Goal: Information Seeking & Learning: Learn about a topic

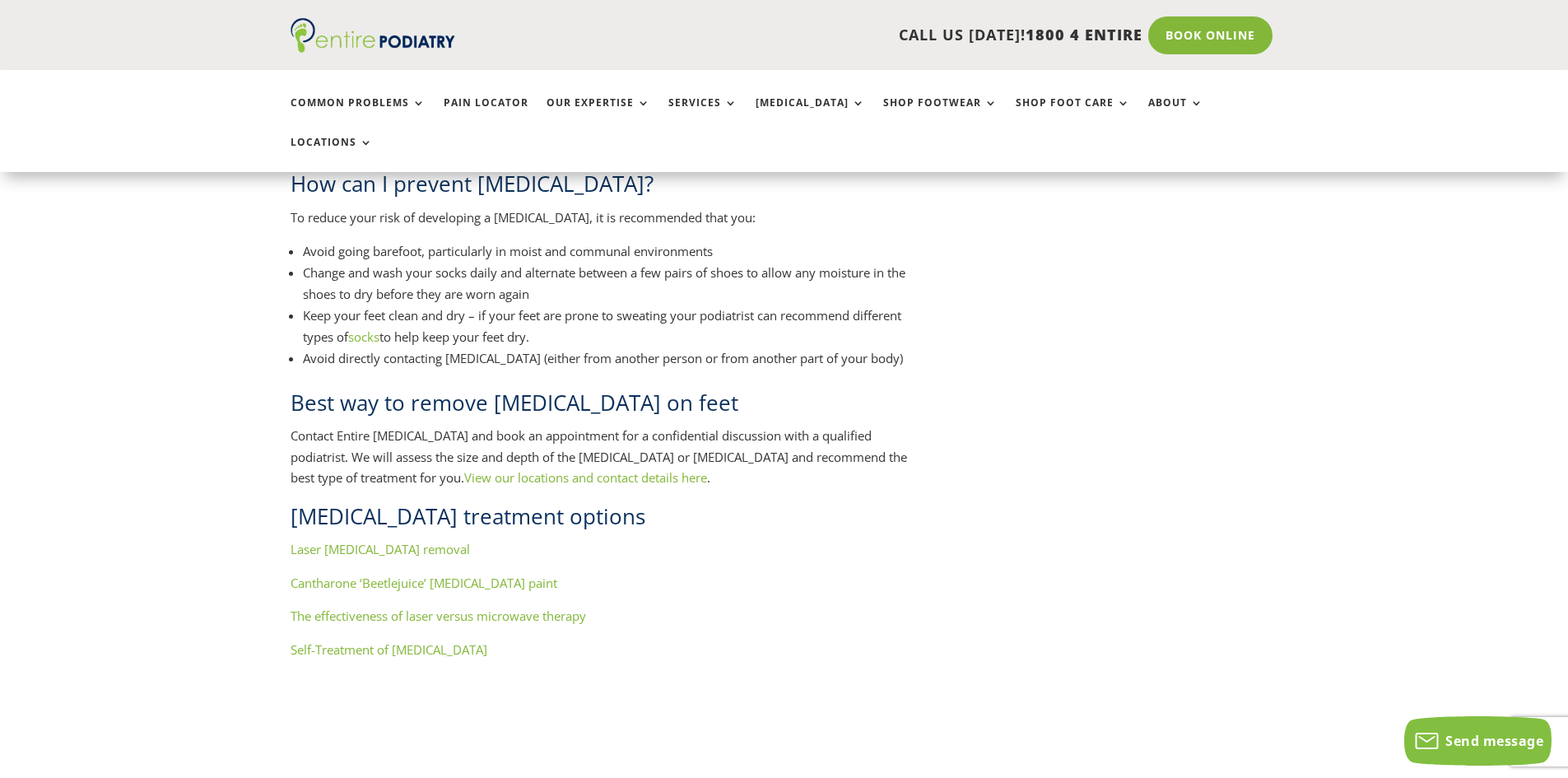
scroll to position [1711, 0]
click at [368, 544] on link "Laser wart removal" at bounding box center [380, 552] width 180 height 16
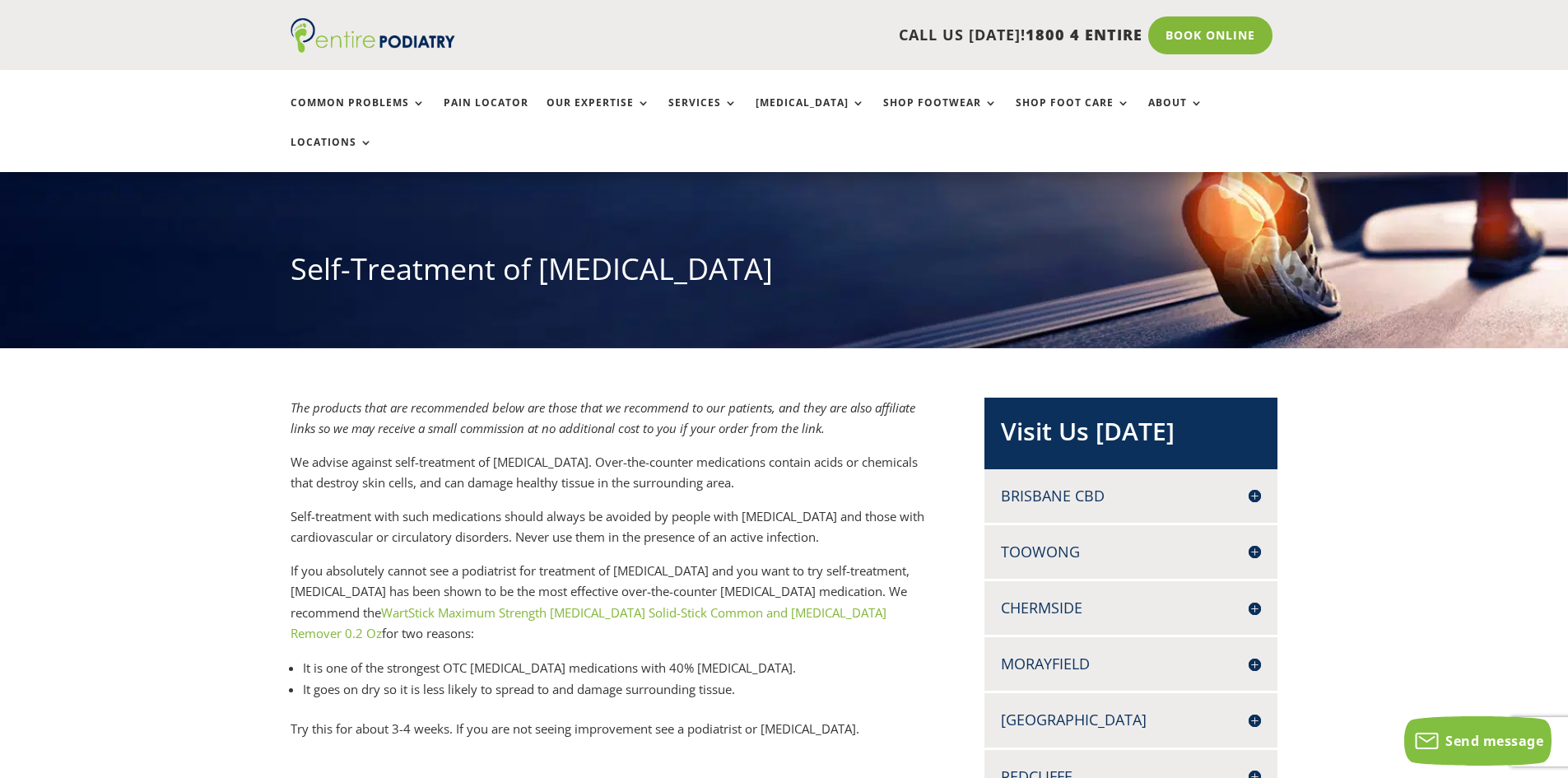
scroll to position [132, 0]
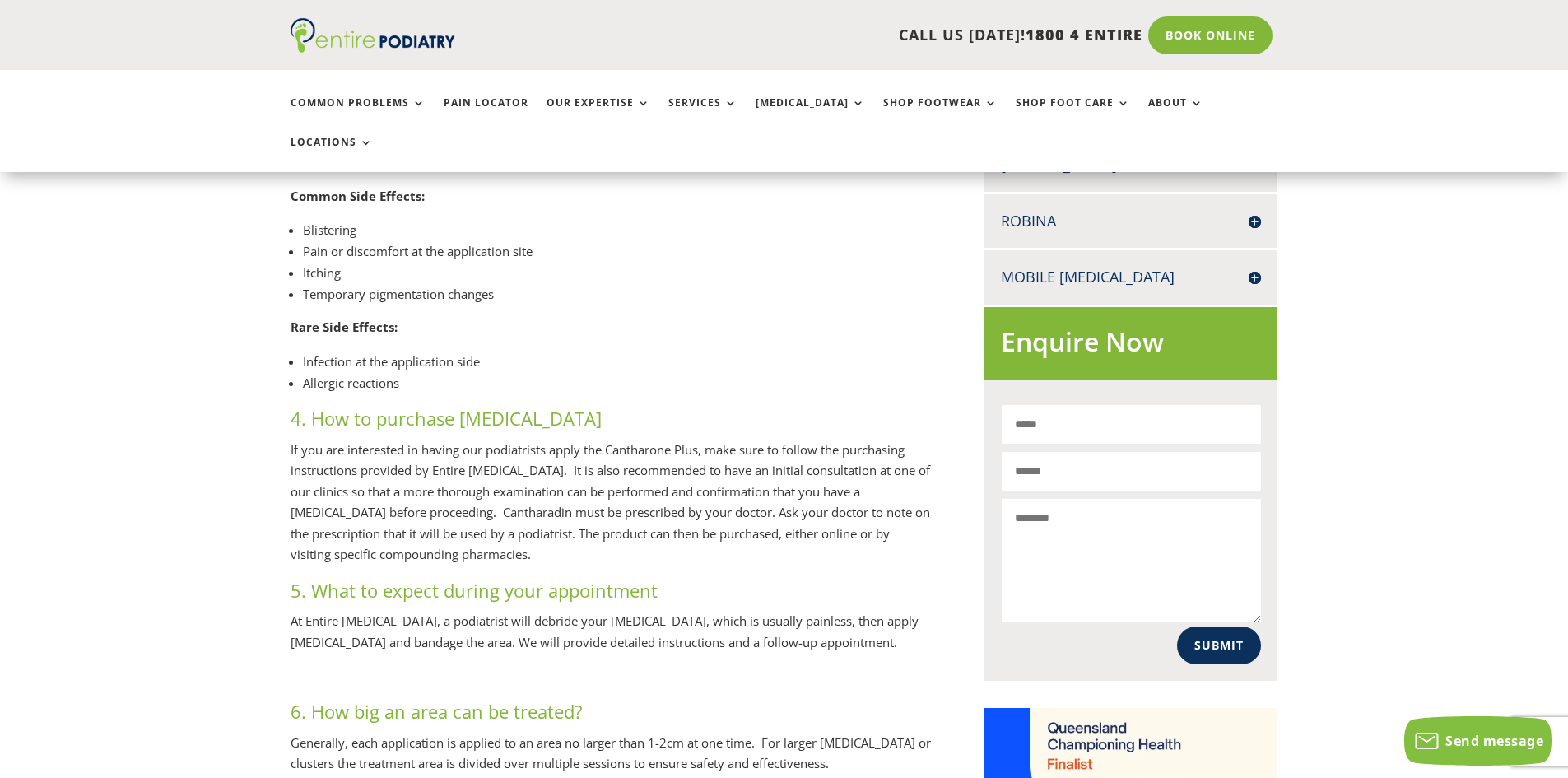
scroll to position [856, 0]
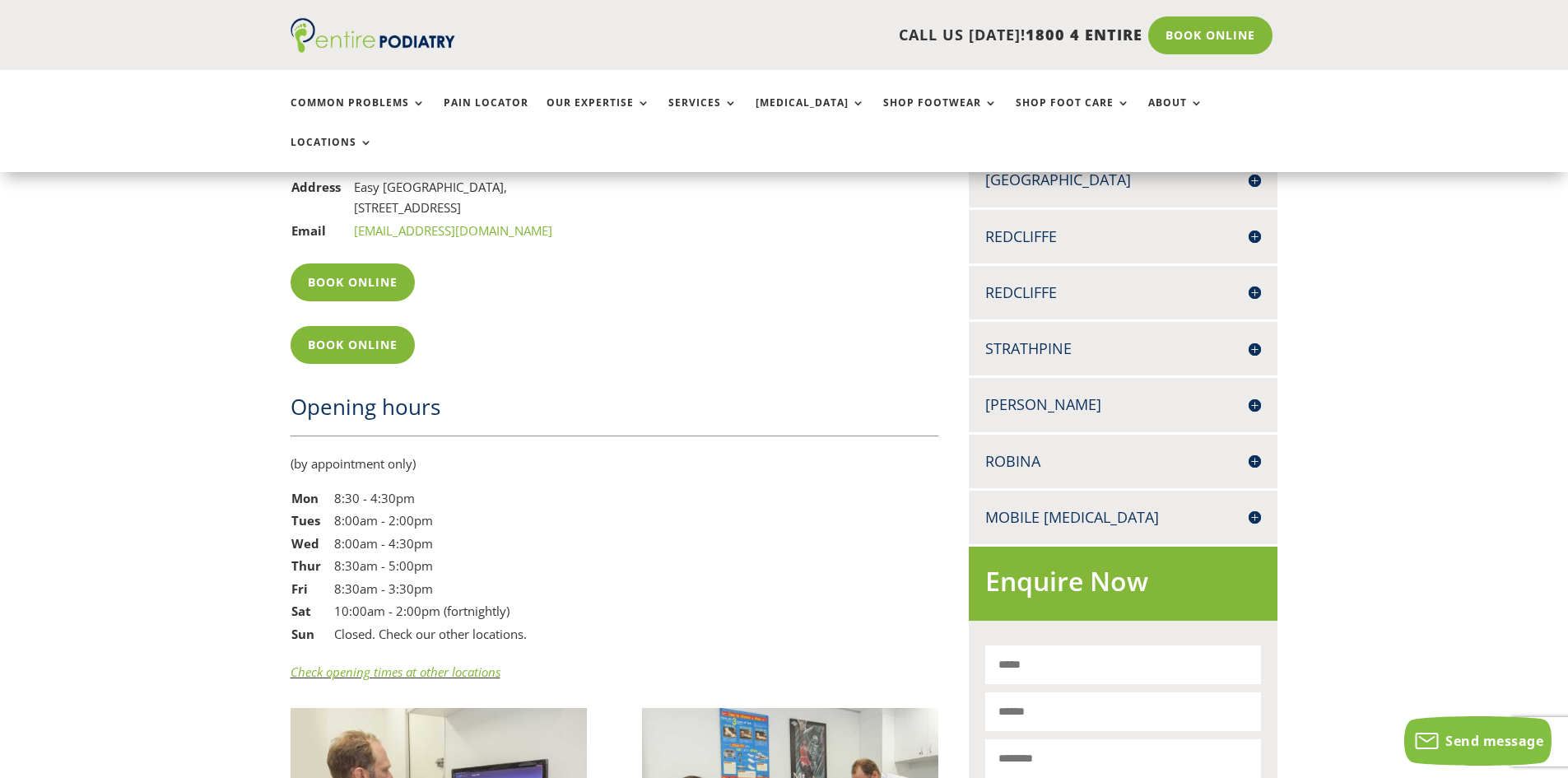
scroll to position [1646, 0]
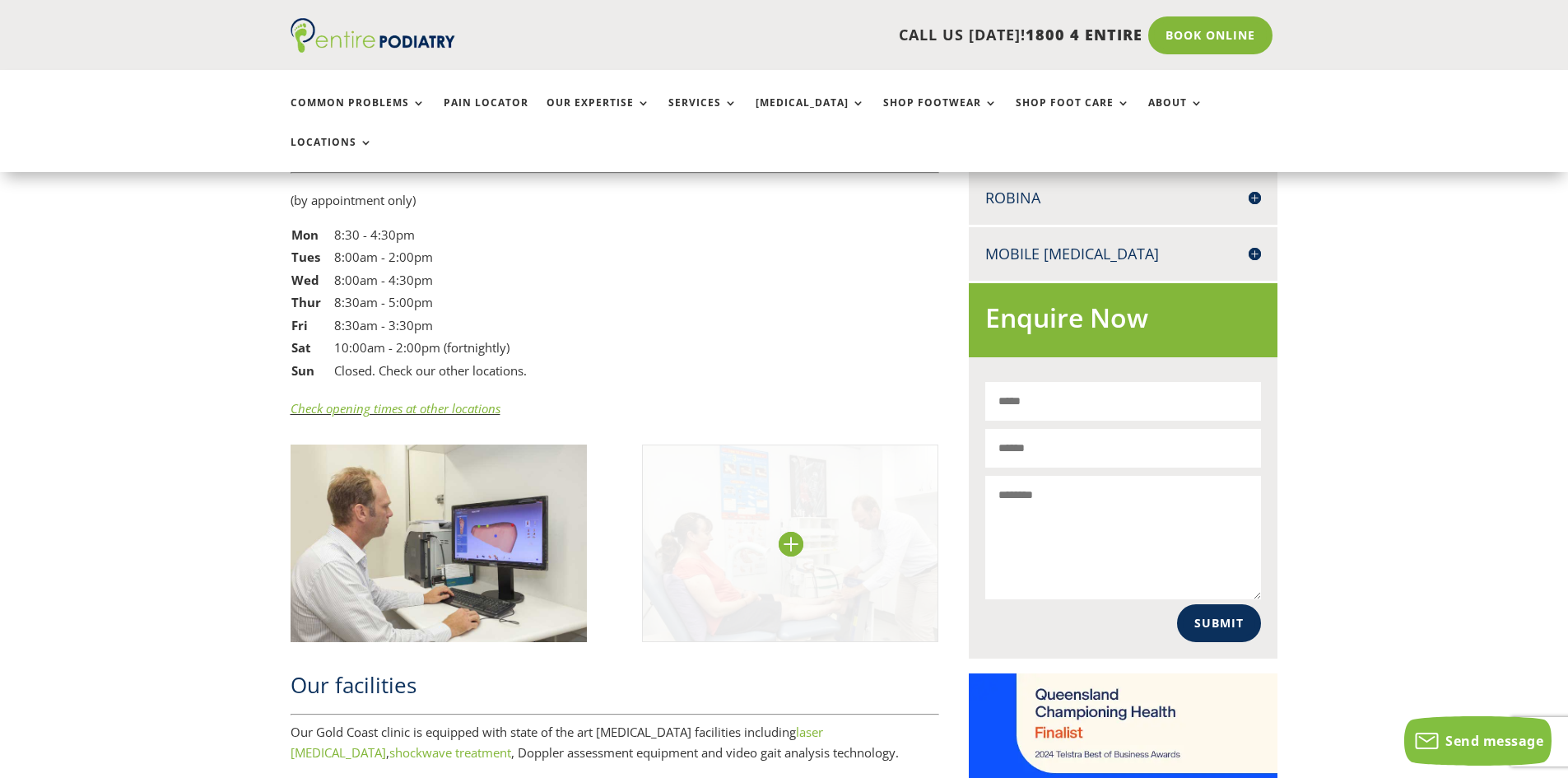
click at [892, 491] on img at bounding box center [791, 544] width 297 height 198
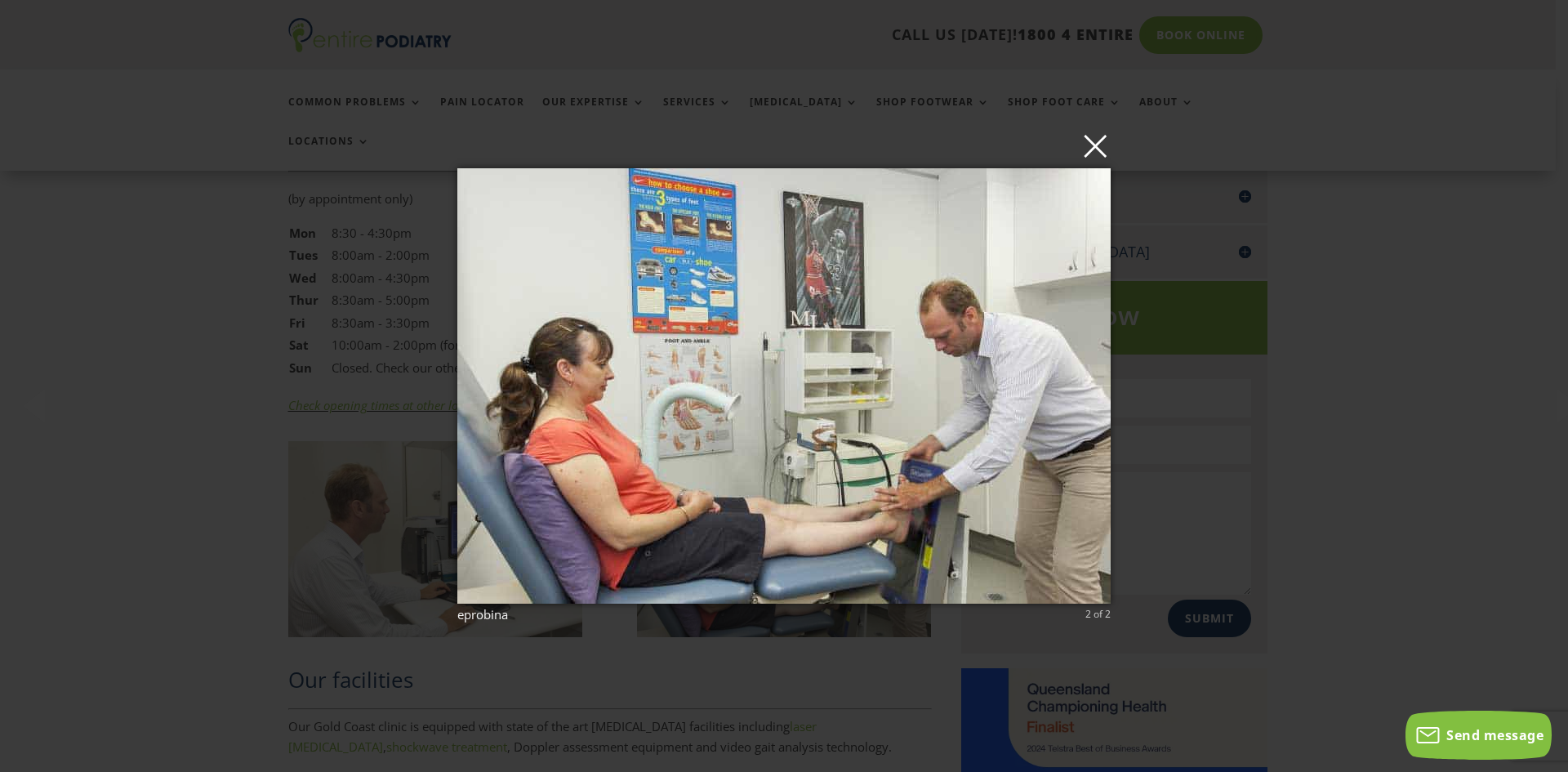
click at [1096, 135] on button "×" at bounding box center [788, 145] width 653 height 36
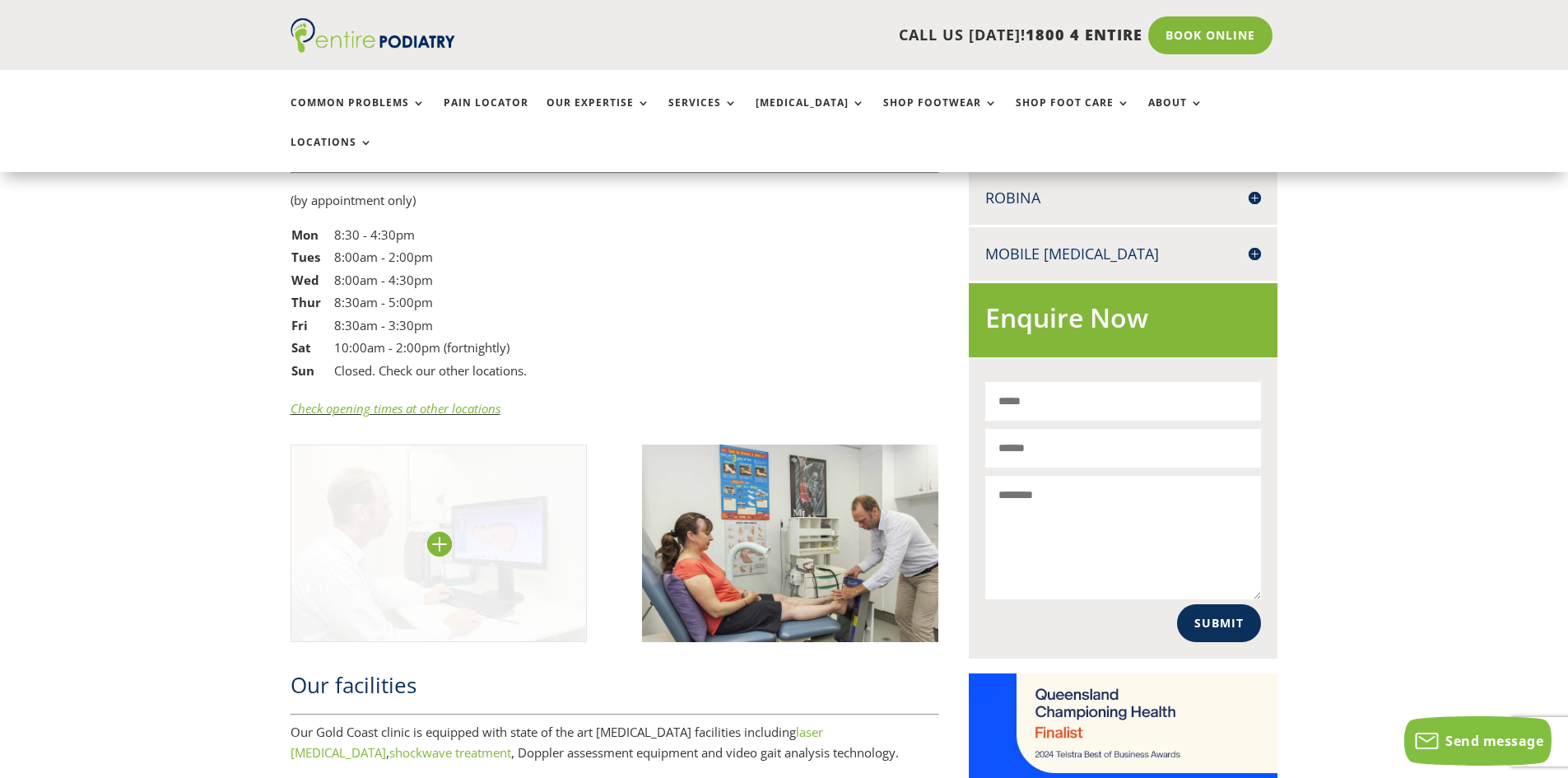
click at [446, 508] on img at bounding box center [439, 544] width 297 height 198
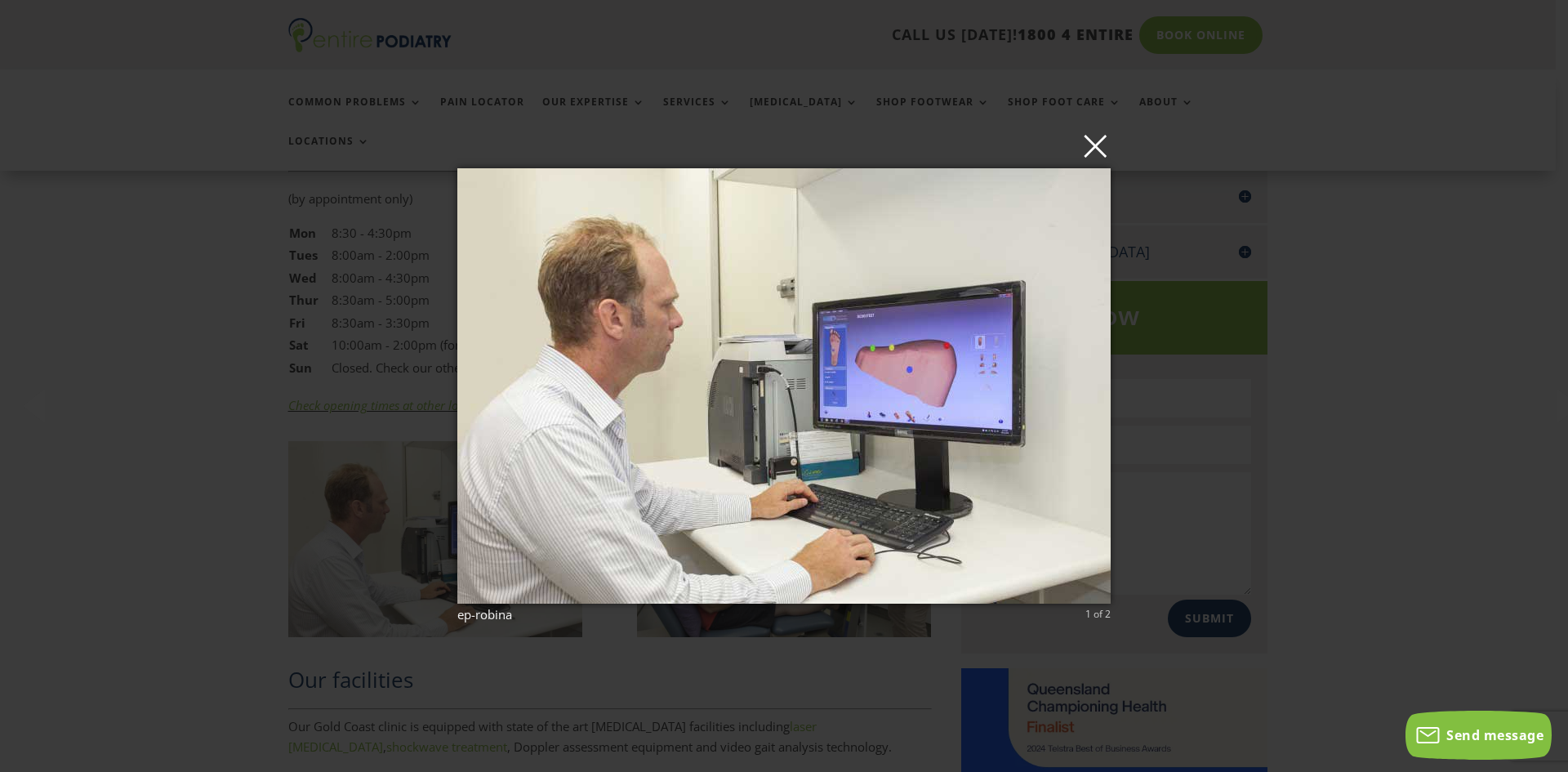
click at [1106, 156] on button "×" at bounding box center [788, 145] width 653 height 36
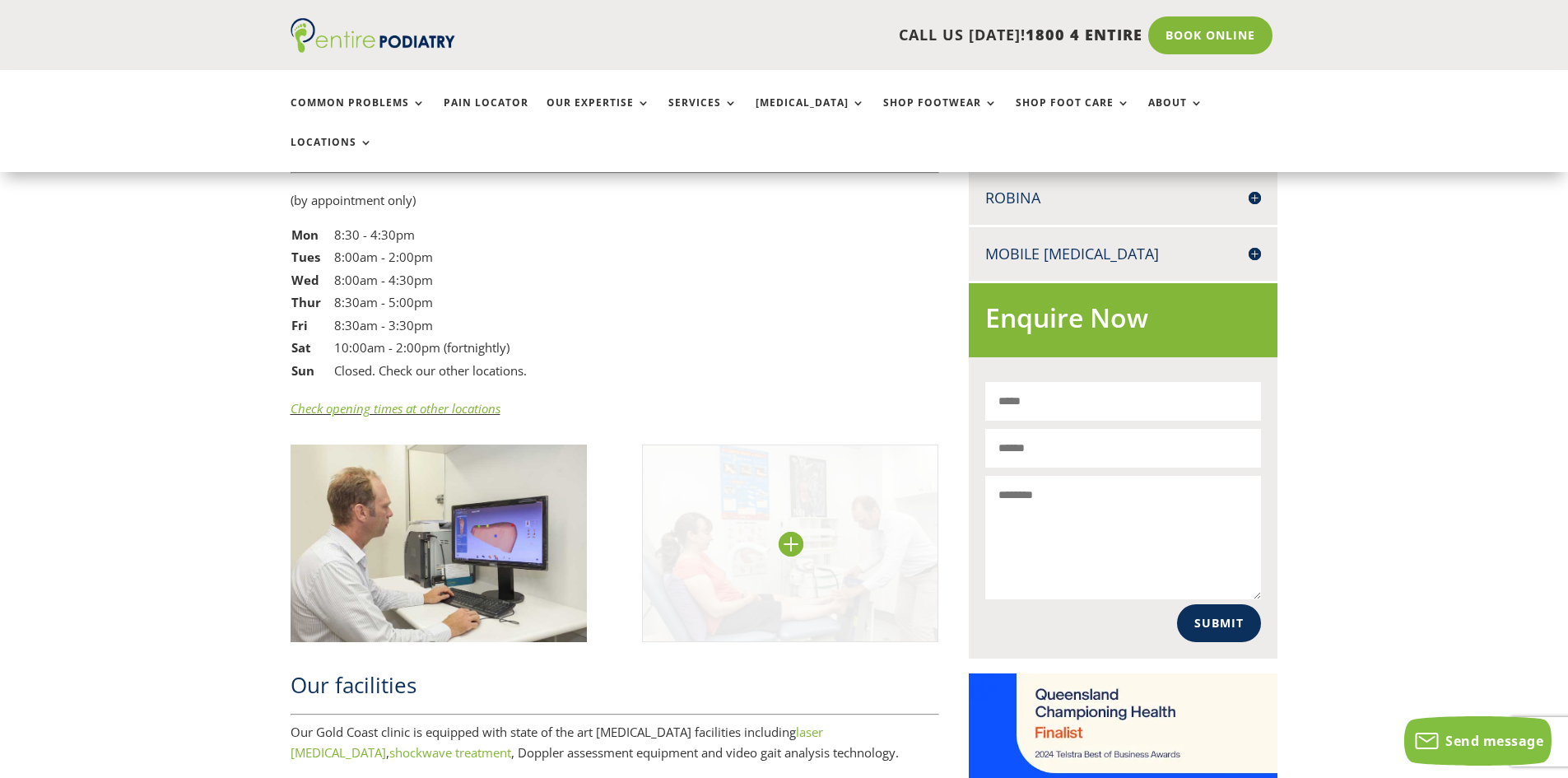
click at [805, 457] on img at bounding box center [791, 544] width 297 height 198
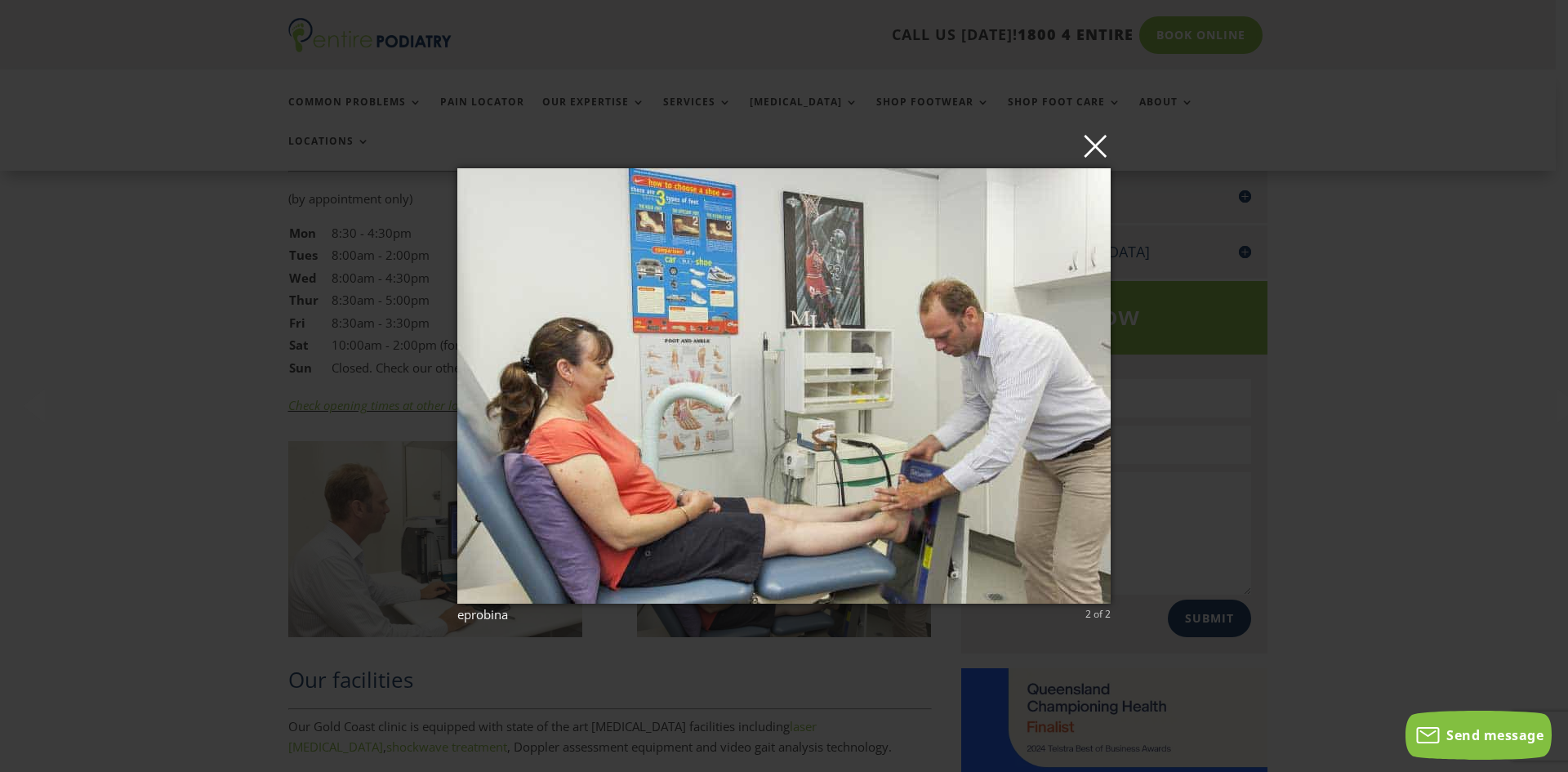
click at [1109, 144] on button "×" at bounding box center [788, 145] width 653 height 36
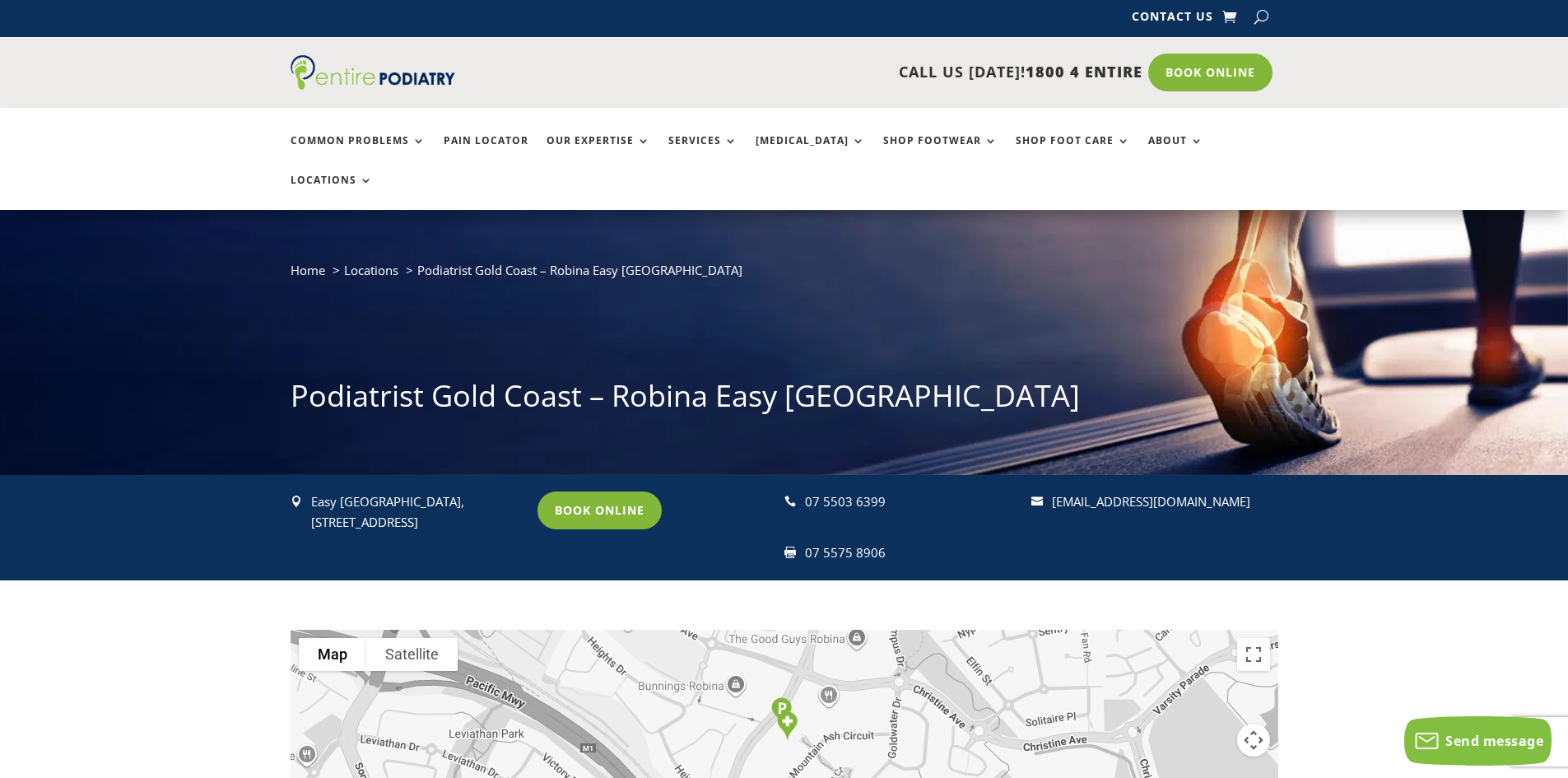
scroll to position [0, 0]
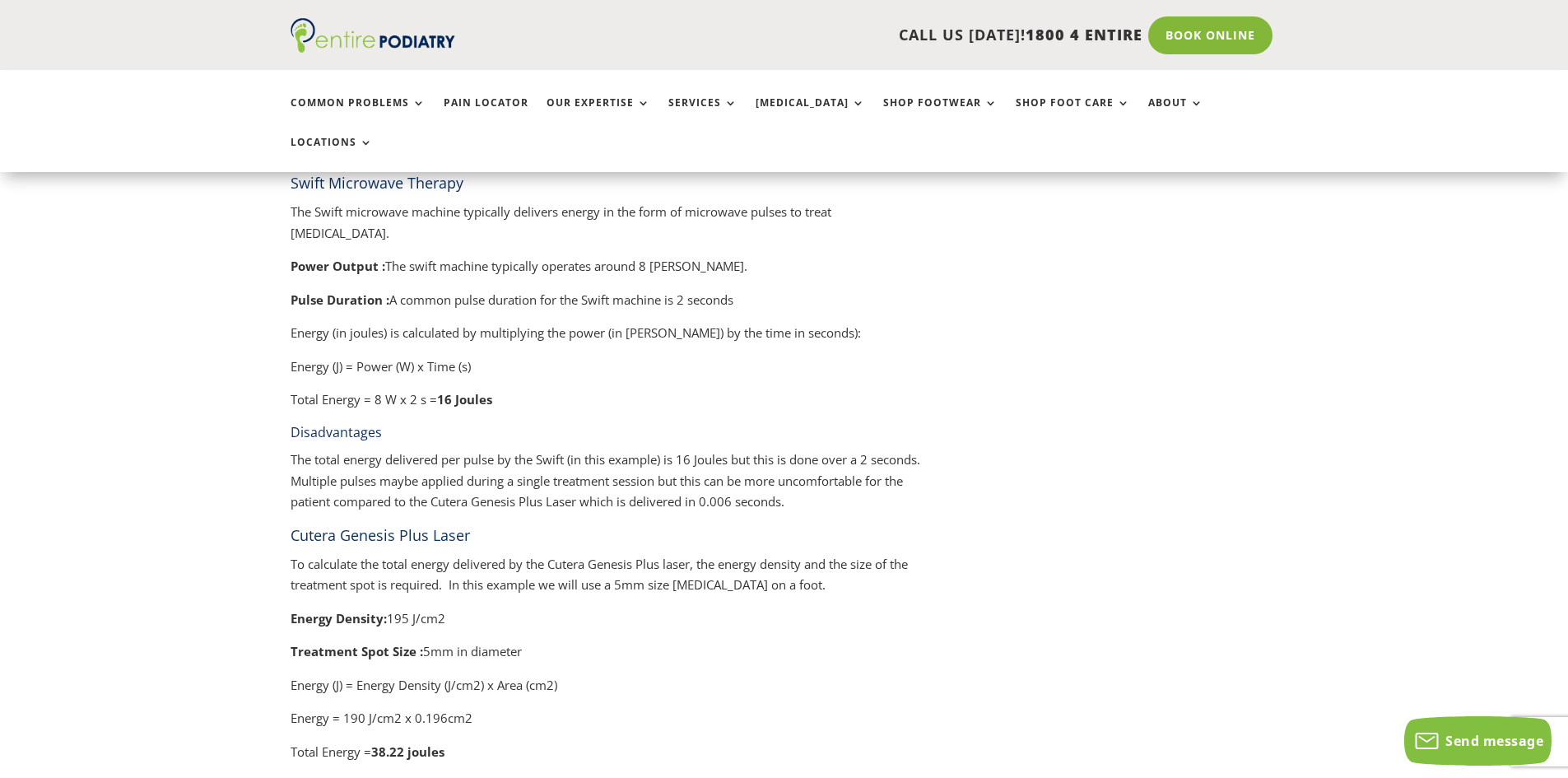
scroll to position [2758, 0]
click at [465, 98] on link "Pain Locator" at bounding box center [486, 114] width 84 height 35
click at [1465, 319] on div "A Comparative Analysis Of Wart Treatments Warts, caused by the human papillomav…" at bounding box center [784, 23] width 1568 height 4477
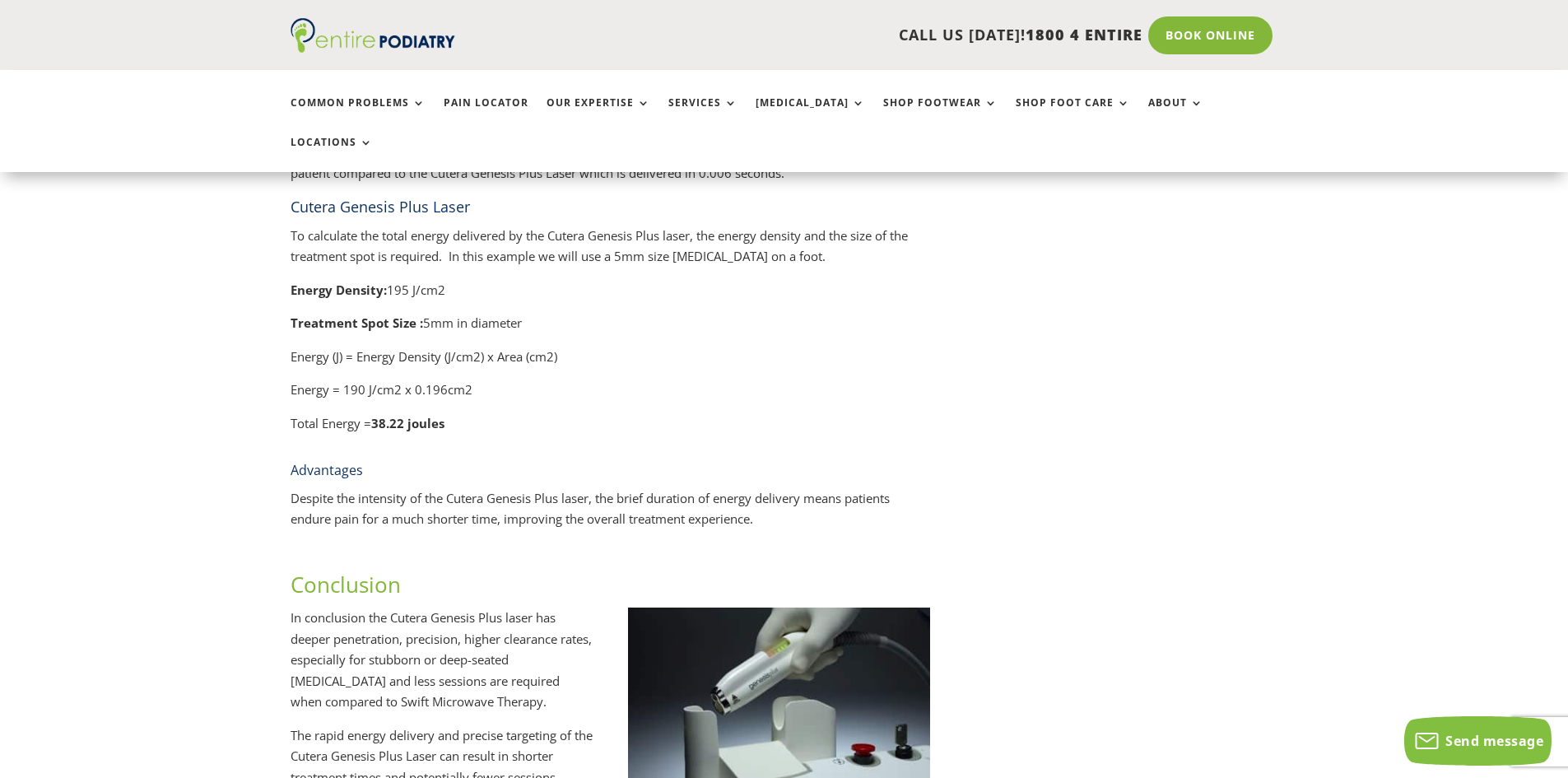
scroll to position [3085, 0]
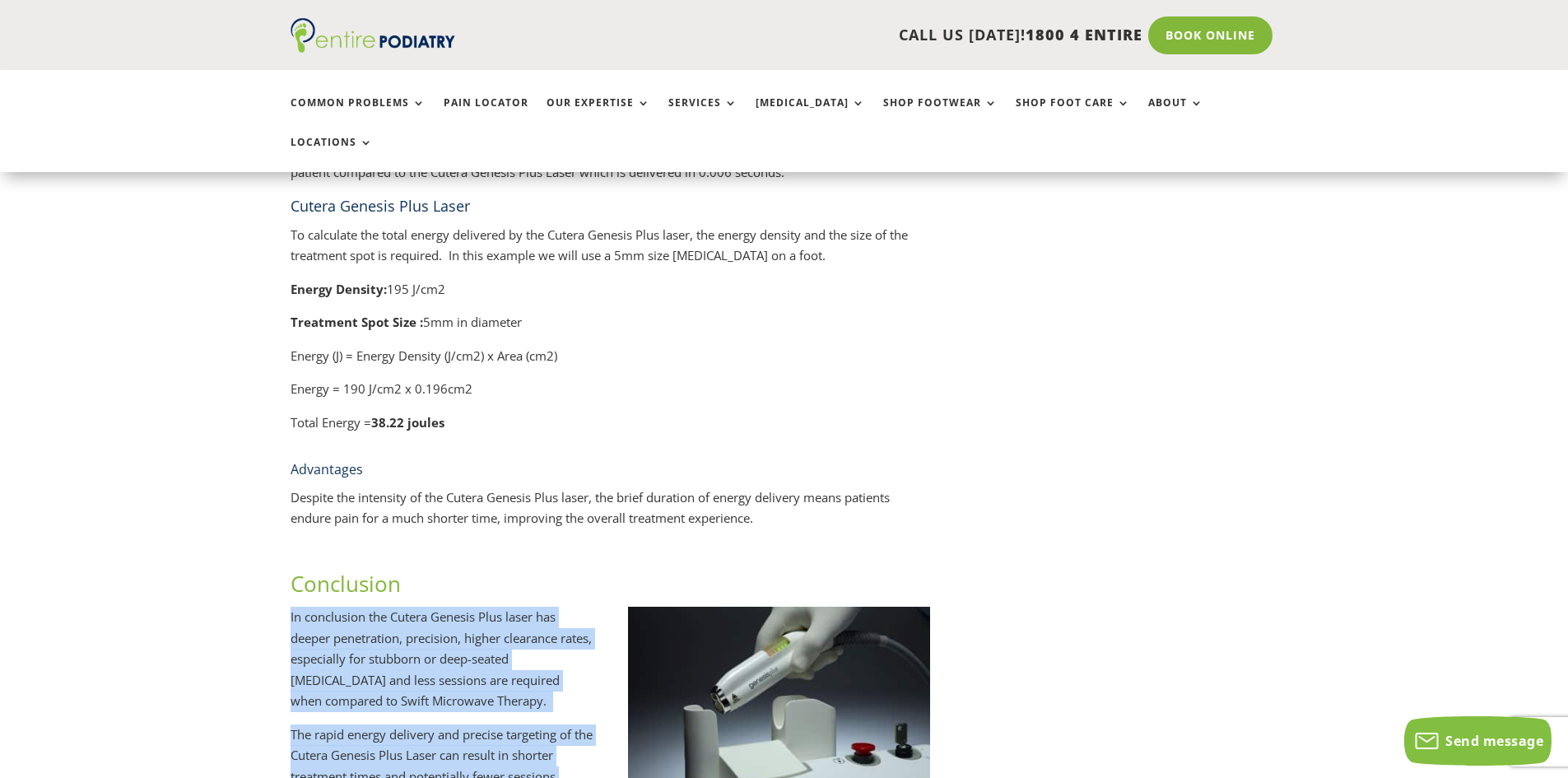
drag, startPoint x: 115, startPoint y: 653, endPoint x: 146, endPoint y: 729, distance: 82.1
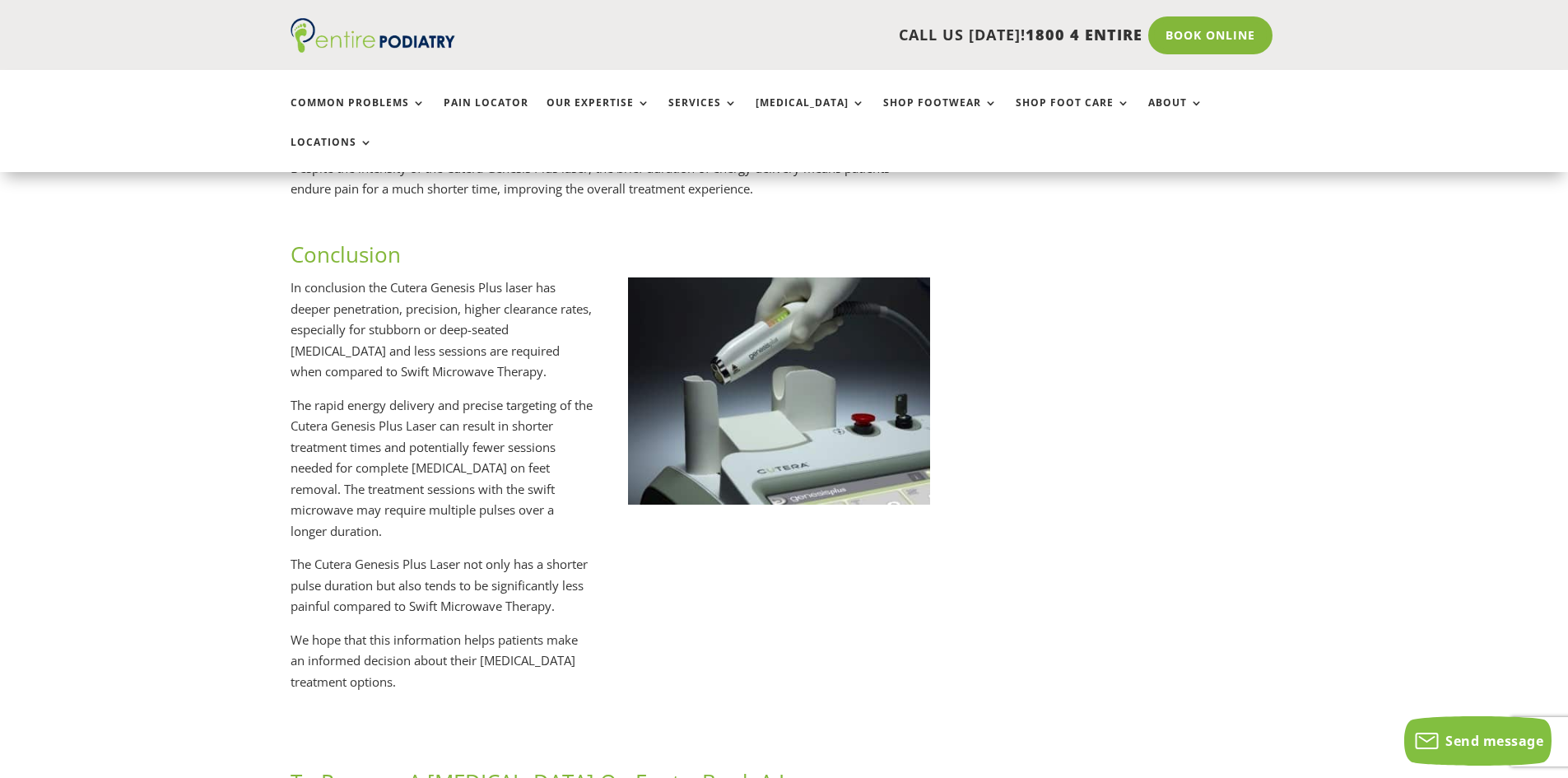
click at [361, 630] on p "We hope that this information helps patients make an informed decision about th…" at bounding box center [441, 667] width 303 height 75
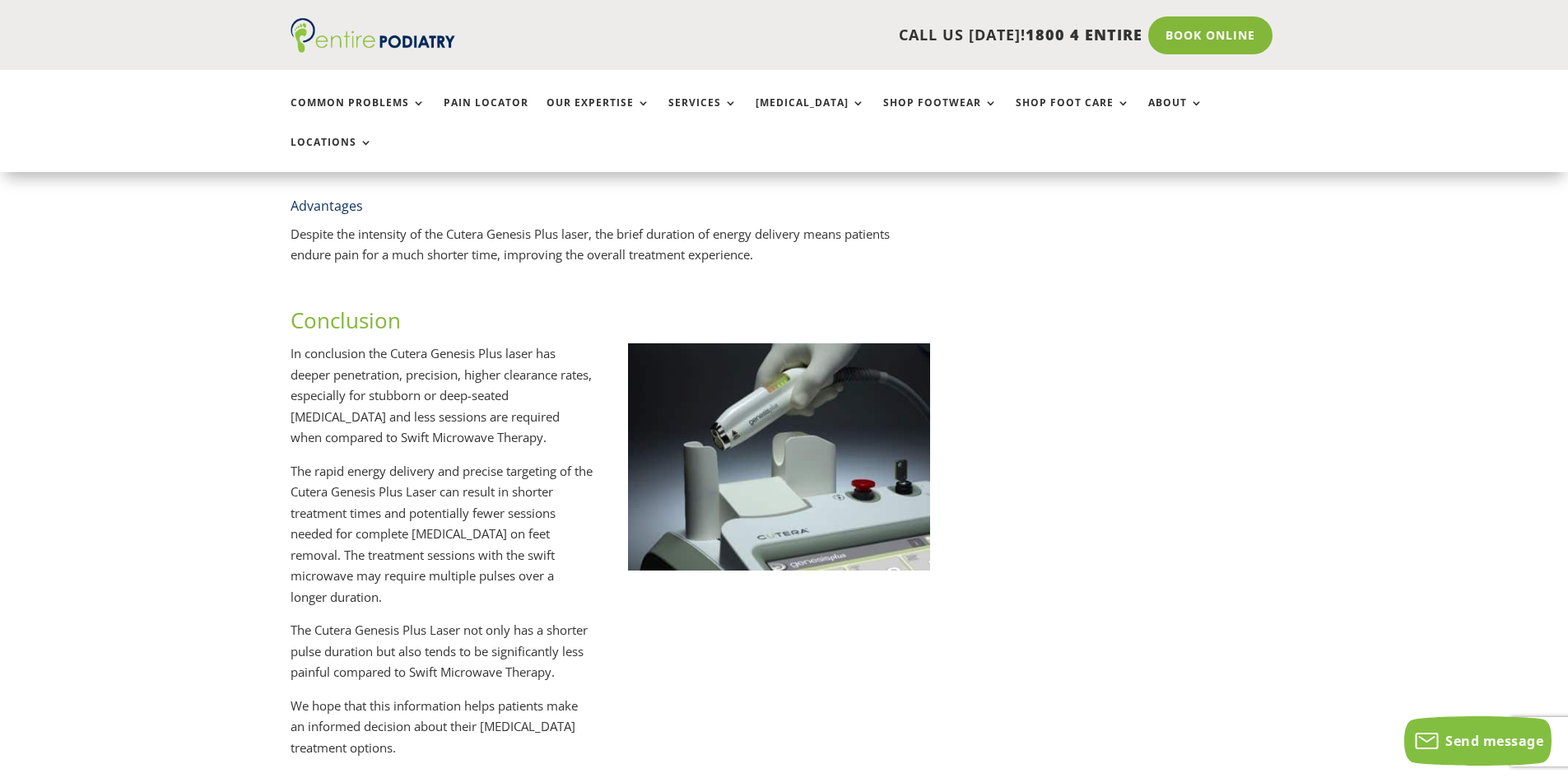
scroll to position [3415, 0]
